Goal: Task Accomplishment & Management: Manage account settings

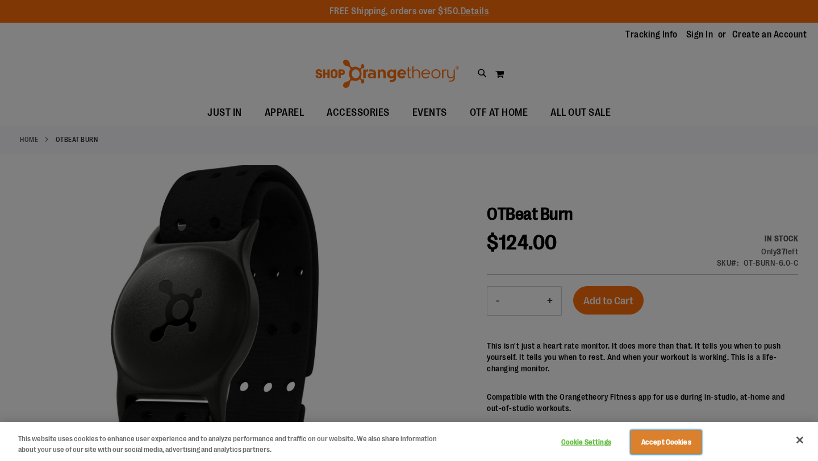
click at [660, 388] on button "Accept Cookies" at bounding box center [665, 442] width 71 height 24
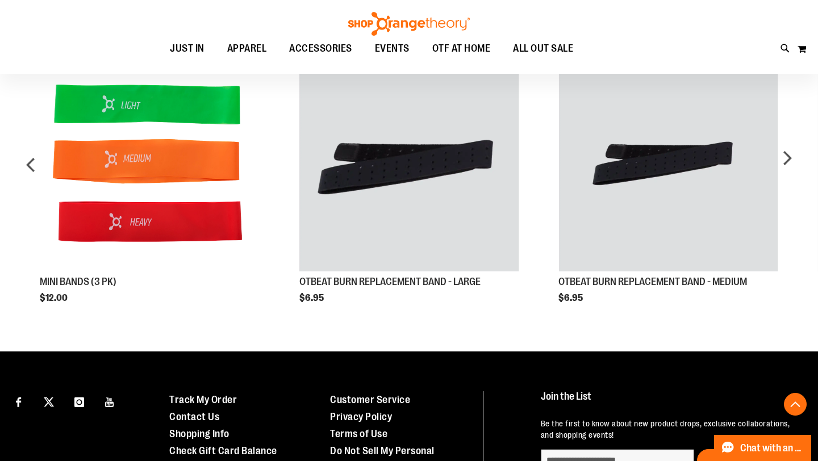
scroll to position [757, 0]
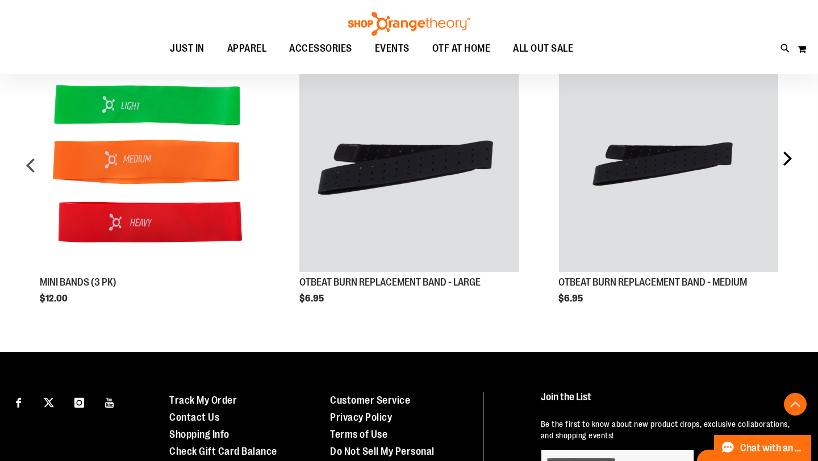
click at [722, 158] on div "next" at bounding box center [786, 170] width 23 height 268
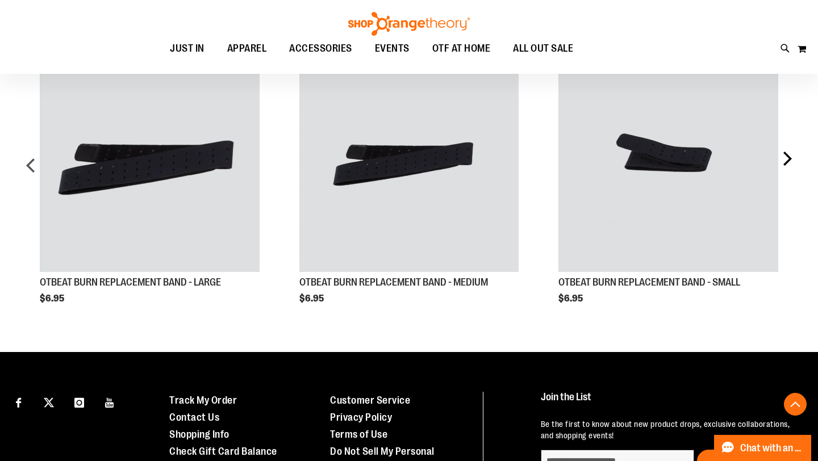
click at [722, 158] on div "next" at bounding box center [786, 170] width 23 height 268
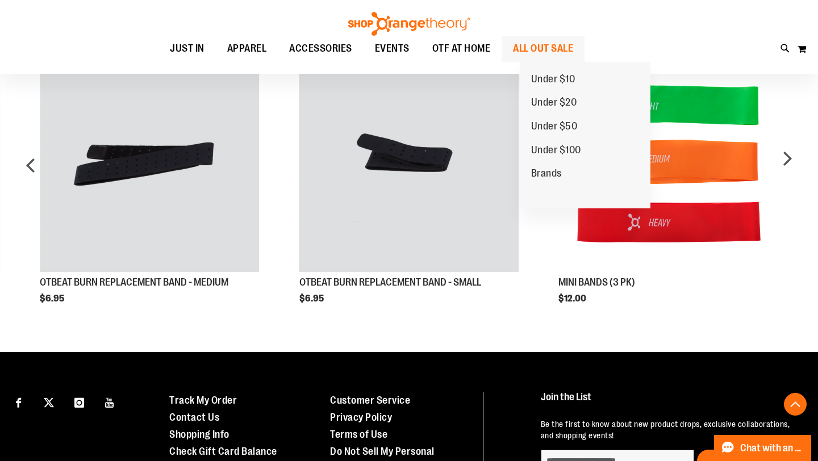
click at [573, 55] on span "ALL OUT SALE" at bounding box center [543, 49] width 60 height 26
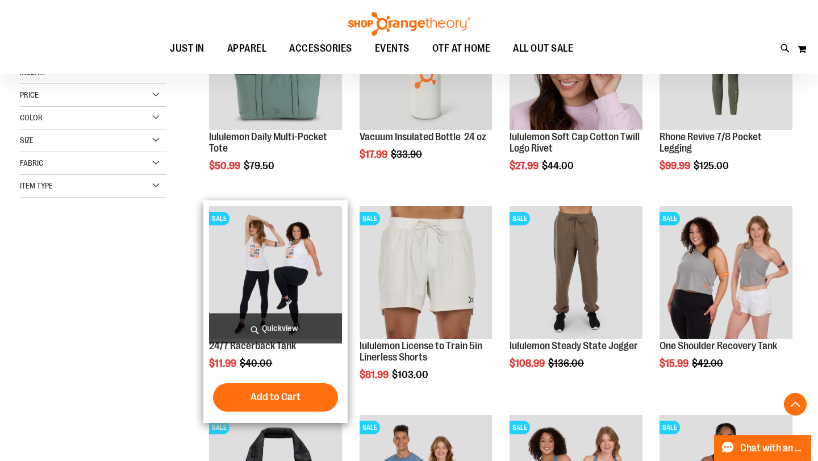
scroll to position [235, 0]
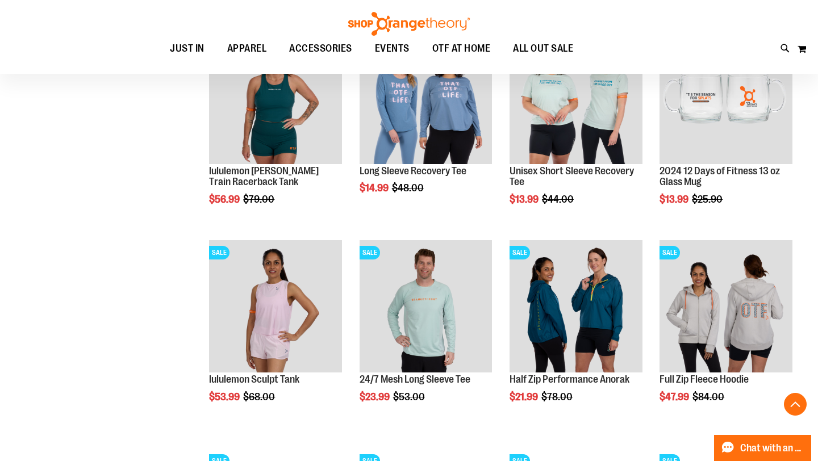
scroll to position [828, 0]
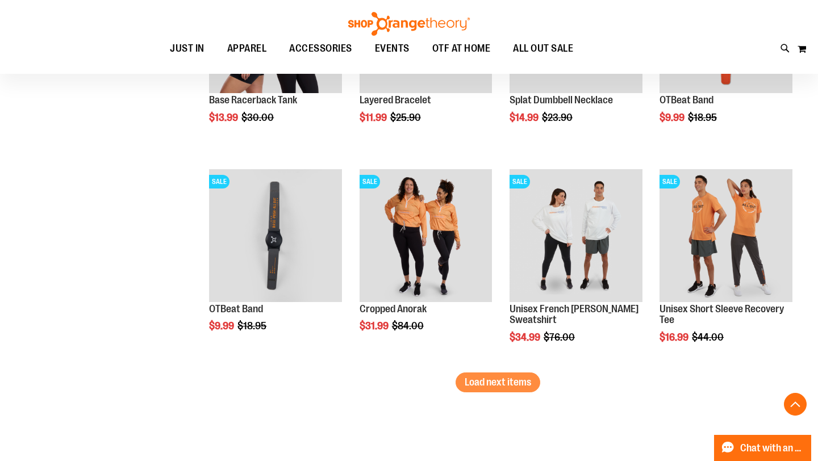
scroll to position [1734, 0]
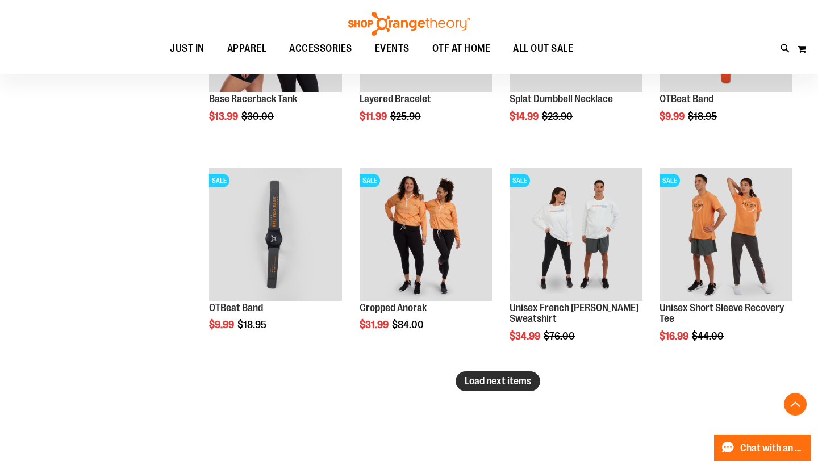
click at [499, 383] on span "Load next items" at bounding box center [497, 380] width 66 height 11
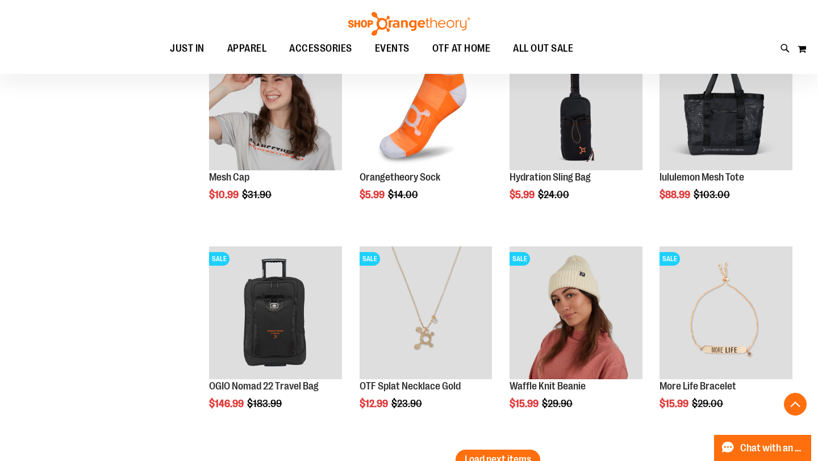
scroll to position [2355, 0]
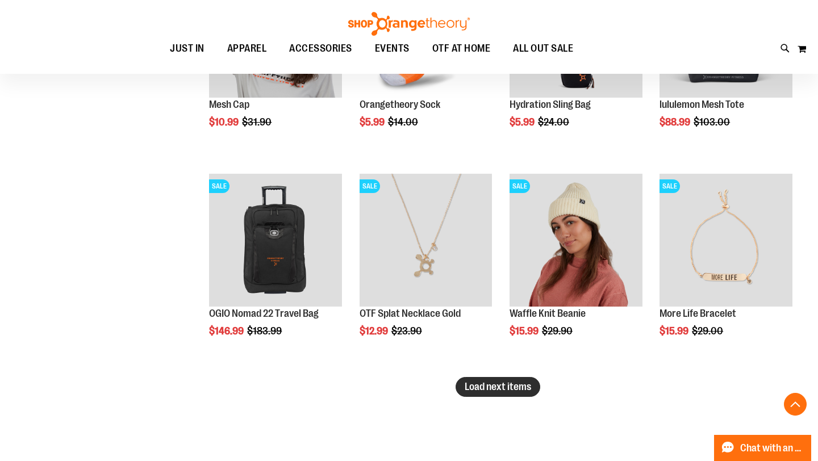
click at [467, 386] on span "Load next items" at bounding box center [497, 386] width 66 height 11
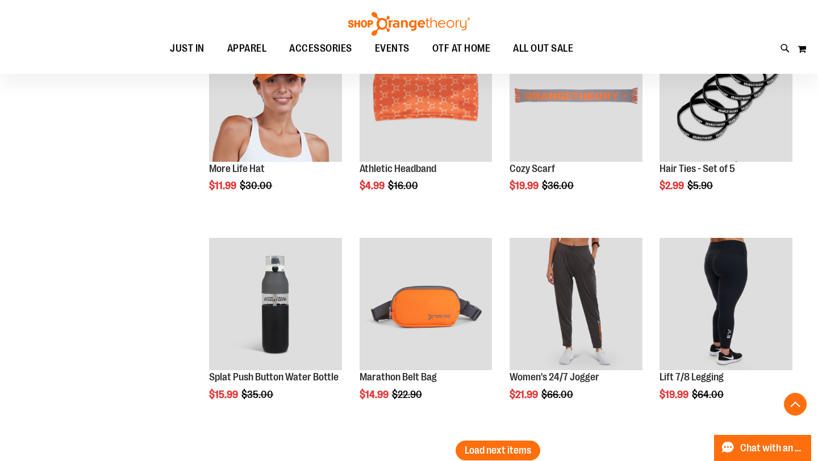
scroll to position [3225, 0]
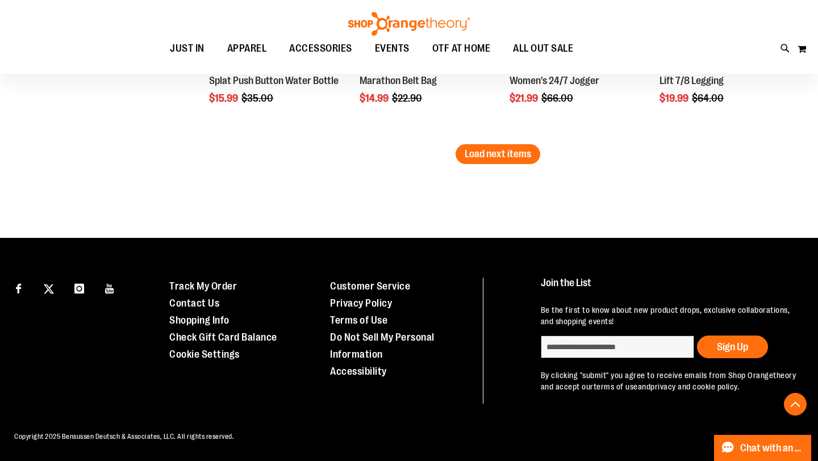
click at [443, 21] on img at bounding box center [408, 24] width 125 height 24
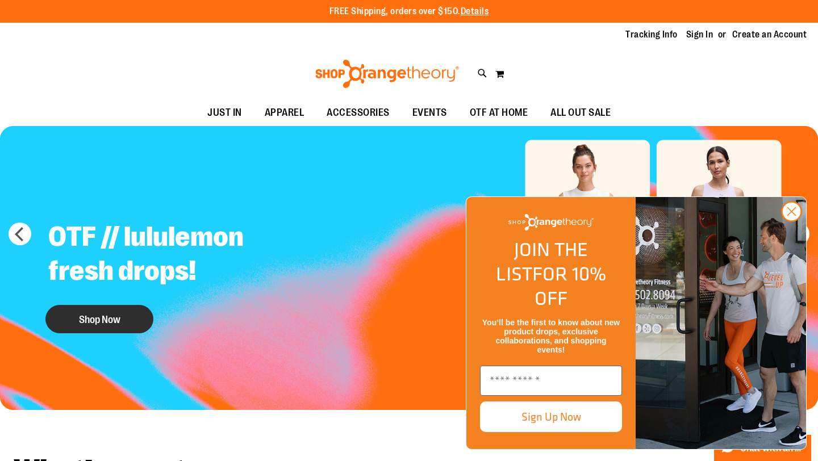
click at [72, 324] on button "Shop Now" at bounding box center [99, 319] width 108 height 28
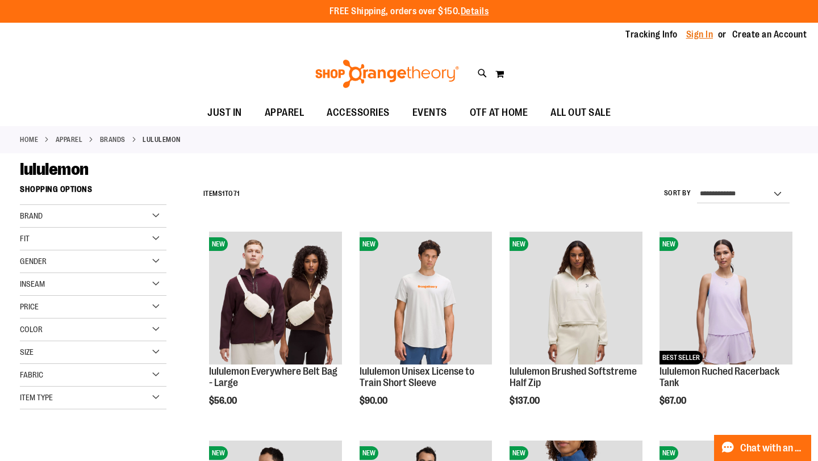
click at [686, 35] on link "Sign In" at bounding box center [699, 34] width 27 height 12
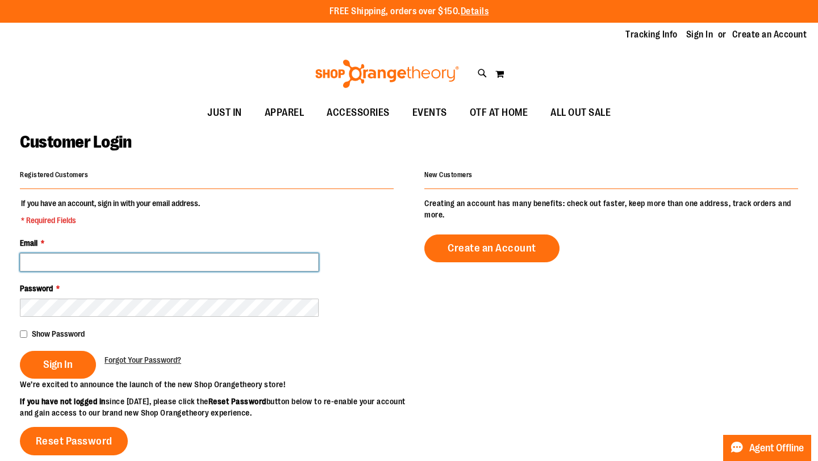
click at [160, 260] on input "Email *" at bounding box center [169, 262] width 299 height 18
type input "**********"
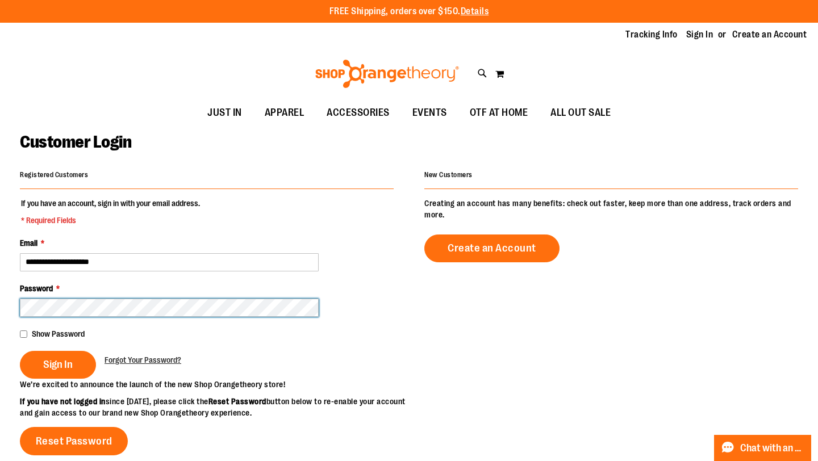
click at [20, 351] on button "Sign In" at bounding box center [58, 365] width 76 height 28
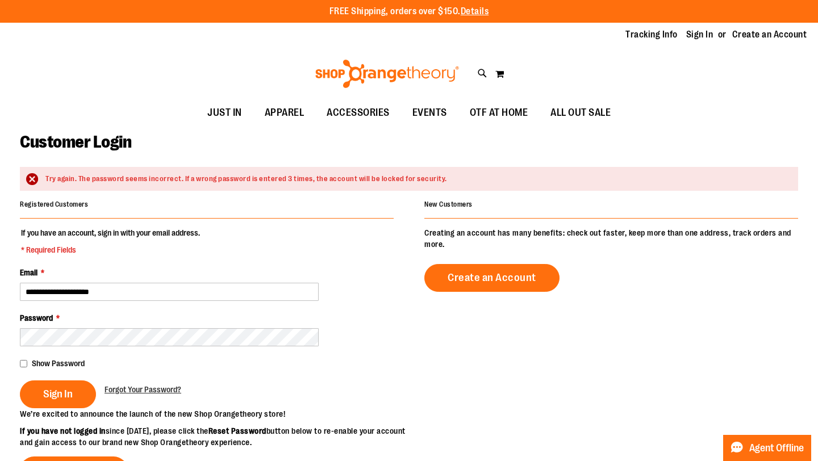
click at [62, 348] on fieldset "**********" at bounding box center [207, 317] width 374 height 181
click at [46, 378] on fieldset "**********" at bounding box center [207, 317] width 374 height 181
click at [44, 384] on button "Sign In" at bounding box center [58, 394] width 76 height 28
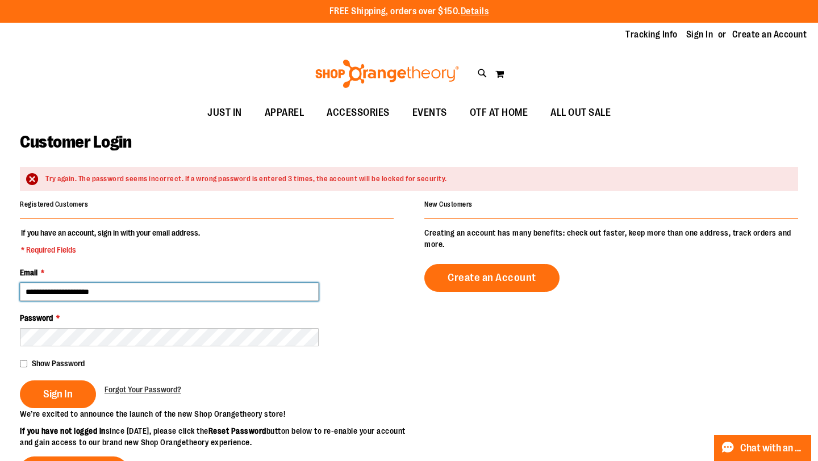
click at [93, 289] on input "**********" at bounding box center [169, 292] width 299 height 18
click at [109, 257] on fieldset "**********" at bounding box center [207, 317] width 374 height 181
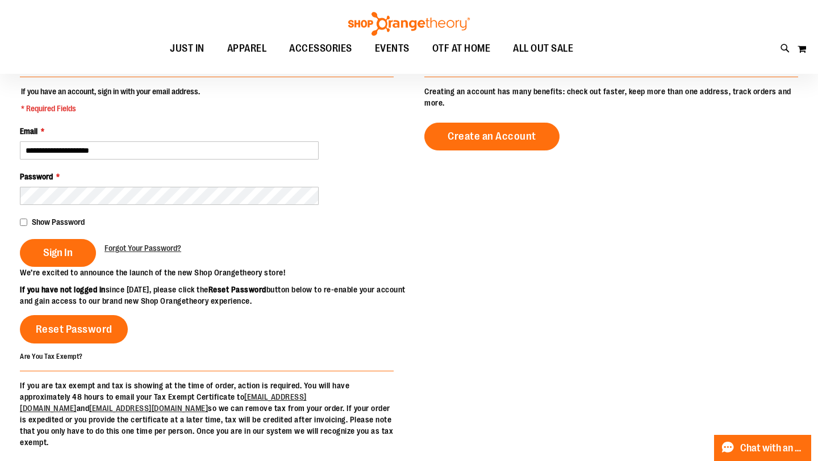
scroll to position [144, 0]
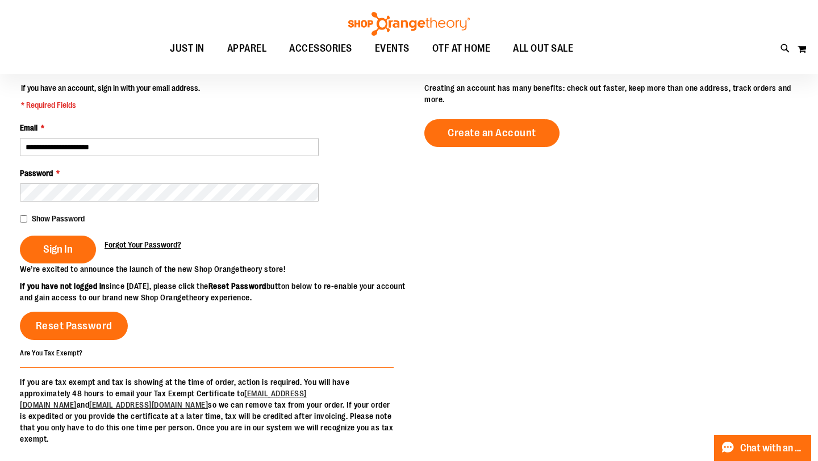
click at [120, 247] on span "Forgot Your Password?" at bounding box center [142, 244] width 77 height 9
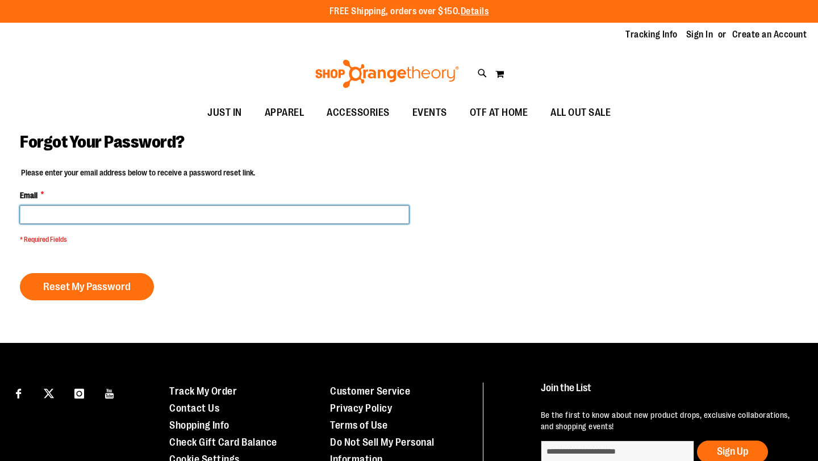
click at [105, 215] on input "Email *" at bounding box center [214, 215] width 389 height 18
type input "**********"
click at [20, 273] on button "Reset My Password" at bounding box center [87, 286] width 134 height 27
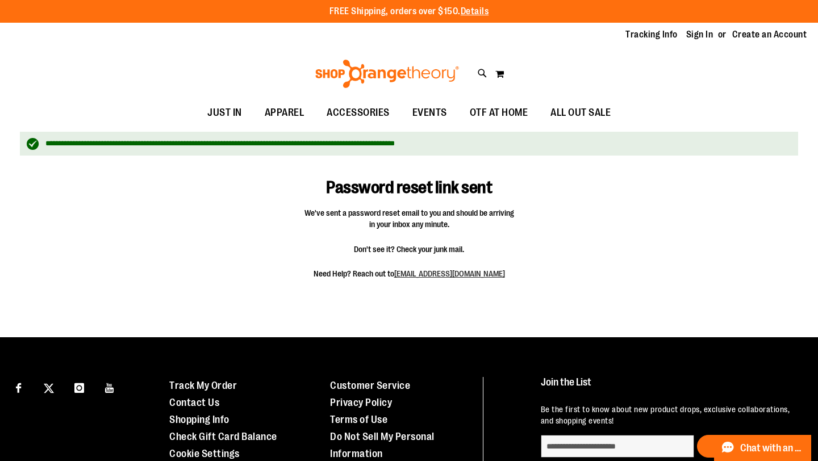
click at [406, 81] on img at bounding box center [386, 74] width 147 height 28
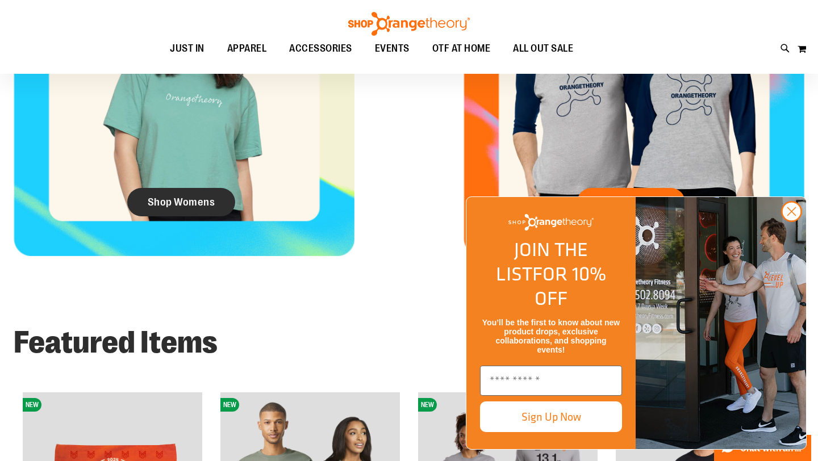
scroll to position [596, 0]
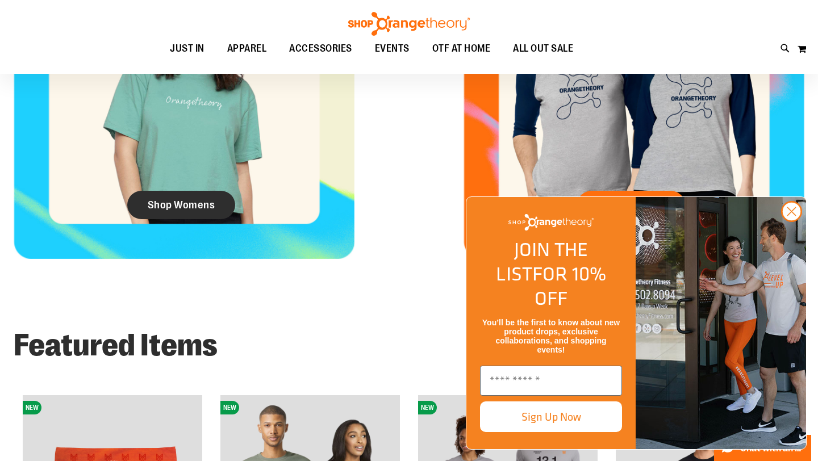
click at [204, 212] on link "Shop Womens" at bounding box center [181, 205] width 108 height 28
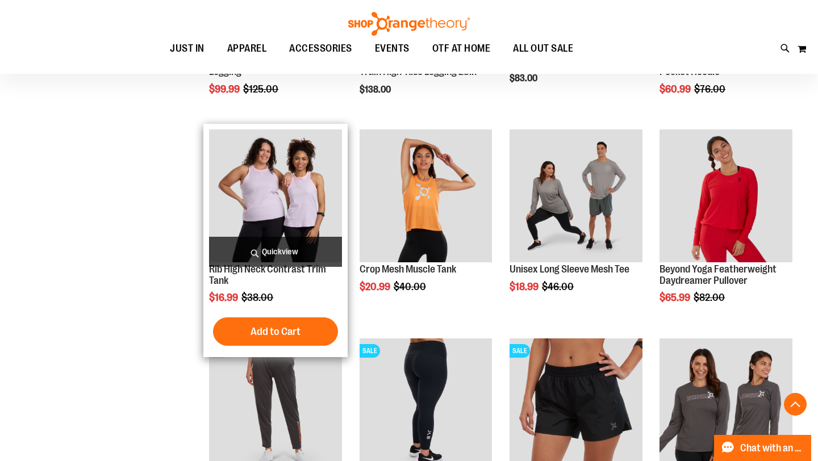
scroll to position [1119, 0]
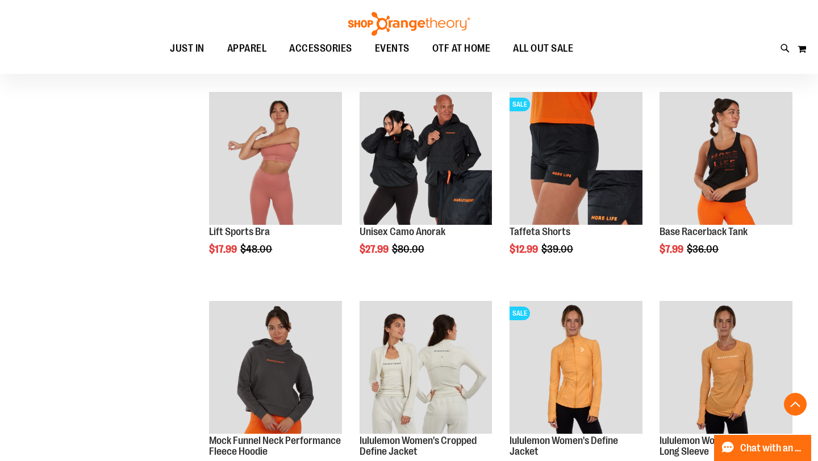
scroll to position [1677, 0]
